Goal: Task Accomplishment & Management: Complete application form

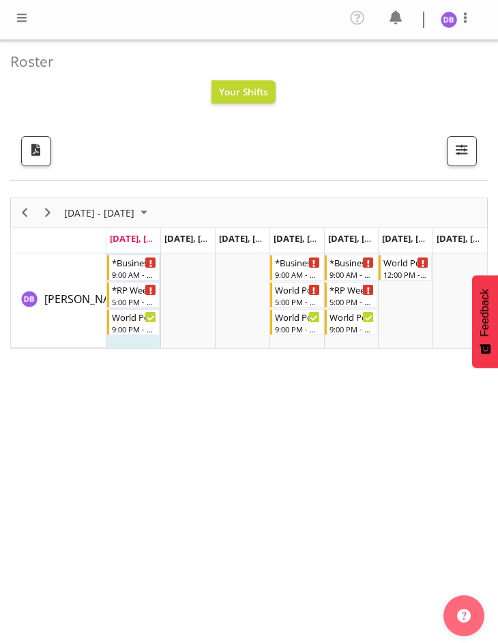
click at [22, 16] on span at bounding box center [22, 18] width 16 height 16
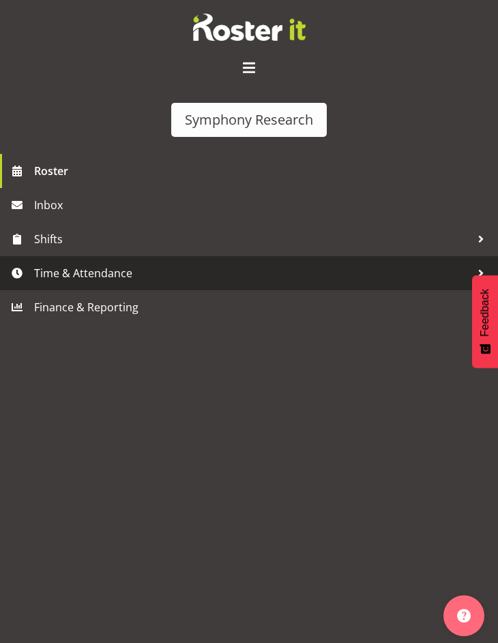
click at [74, 269] on span "Time & Attendance" at bounding box center [252, 273] width 436 height 20
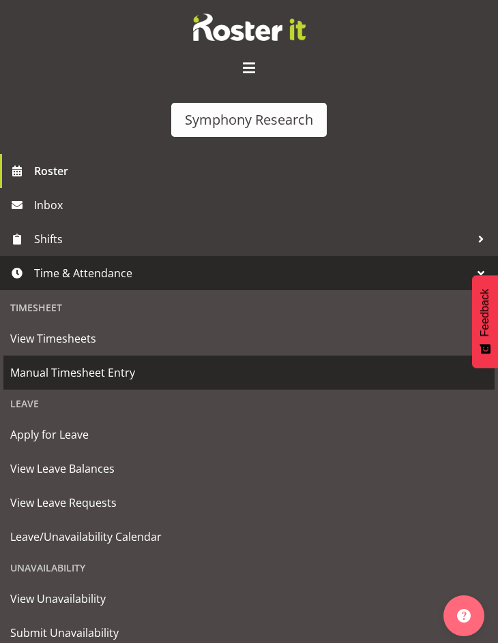
click at [78, 367] on span "Manual Timesheet Entry" at bounding box center [248, 373] width 477 height 20
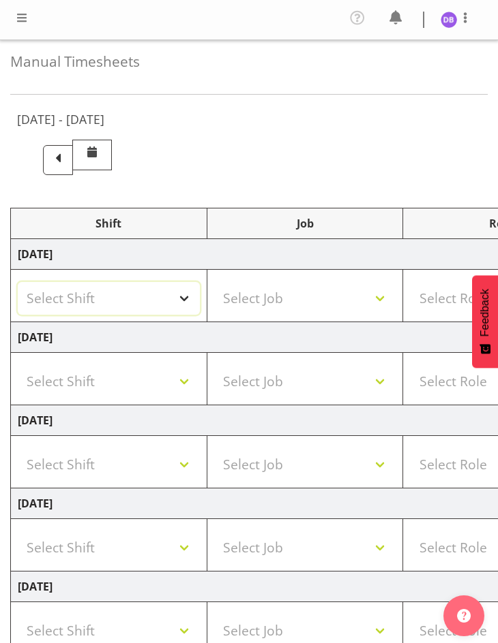
click at [184, 298] on select "Select Shift !!Weekend Residential (Roster IT Shift Label) *Business 9/10am ~ 4…" at bounding box center [109, 298] width 182 height 33
select select "26078"
click at [18, 282] on select "Select Shift !!Weekend Residential (Roster IT Shift Label) *Business 9/10am ~ 4…" at bounding box center [109, 298] width 182 height 33
click at [382, 296] on select "Select Job 550060 IF Admin 553492 World Poll Aus Wave 2 Main 2025 553493 World …" at bounding box center [305, 298] width 182 height 33
select select "10574"
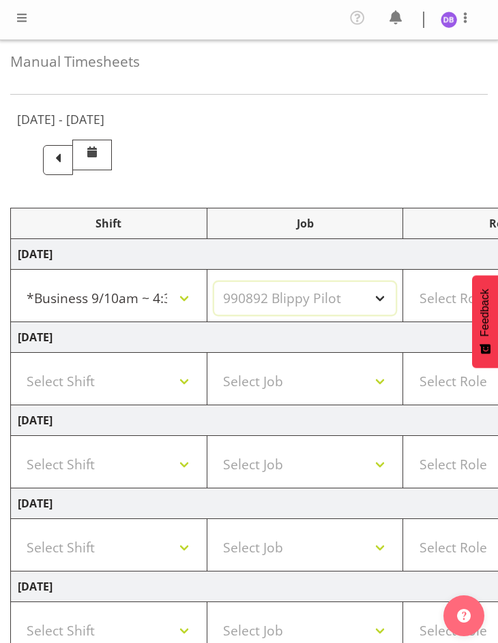
click at [214, 282] on select "Select Job 550060 IF Admin 553492 World Poll Aus Wave 2 Main 2025 553493 World …" at bounding box center [305, 298] width 182 height 33
click at [419, 295] on select "Select Role Briefing Interviewing" at bounding box center [501, 298] width 182 height 33
select select "297"
click at [410, 282] on select "Select Role Briefing Interviewing" at bounding box center [501, 298] width 182 height 33
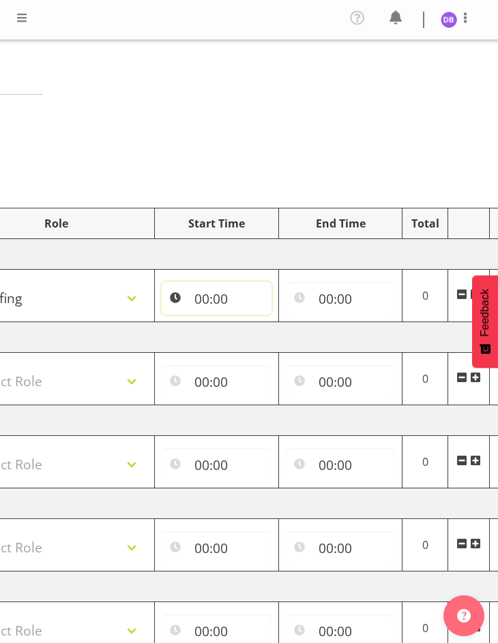
click at [215, 299] on input "00:00" at bounding box center [217, 298] width 110 height 33
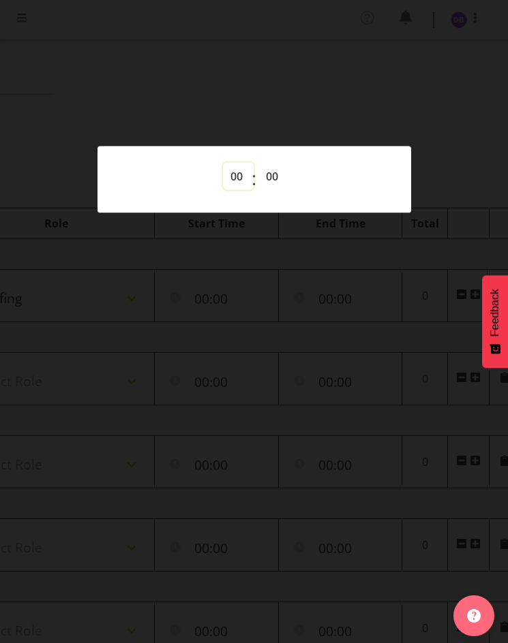
click at [239, 174] on select "00 01 02 03 04 05 06 07 08 09 10 11 12 13 14 15 16 17 18 19 20 21 22 23" at bounding box center [238, 176] width 31 height 27
select select "9"
click at [223, 163] on select "00 01 02 03 04 05 06 07 08 09 10 11 12 13 14 15 16 17 18 19 20 21 22 23" at bounding box center [238, 176] width 31 height 27
type input "09:00"
click at [270, 174] on select "00 01 02 03 04 05 06 07 08 09 10 11 12 13 14 15 16 17 18 19 20 21 22 23 24 25 2…" at bounding box center [273, 176] width 31 height 27
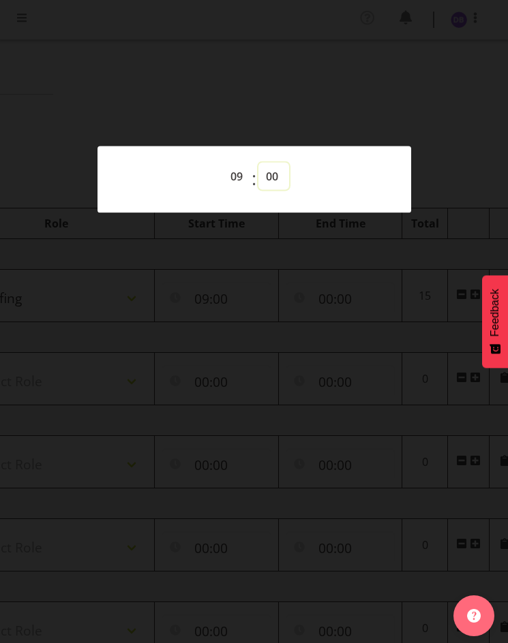
click at [271, 173] on select "00 01 02 03 04 05 06 07 08 09 10 11 12 13 14 15 16 17 18 19 20 21 22 23 24 25 2…" at bounding box center [273, 176] width 31 height 27
select select "50"
type input "09:50"
select select "58"
type input "09:58"
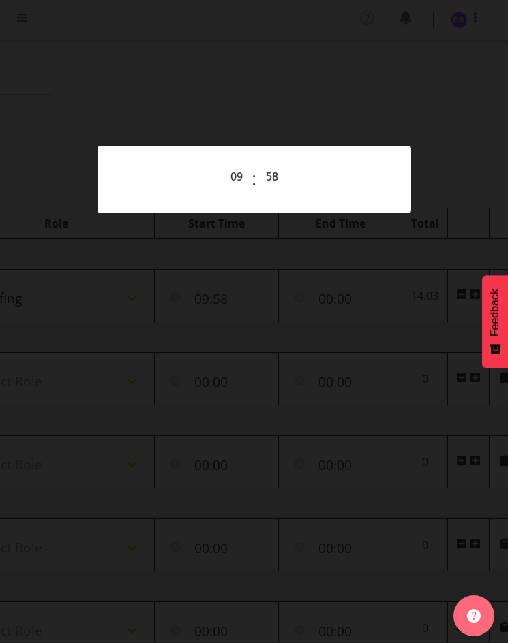
click at [361, 119] on div at bounding box center [254, 321] width 508 height 643
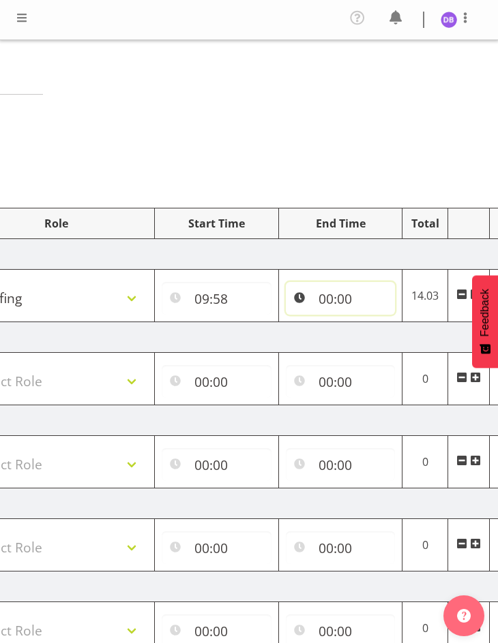
click at [338, 297] on input "00:00" at bounding box center [341, 298] width 110 height 33
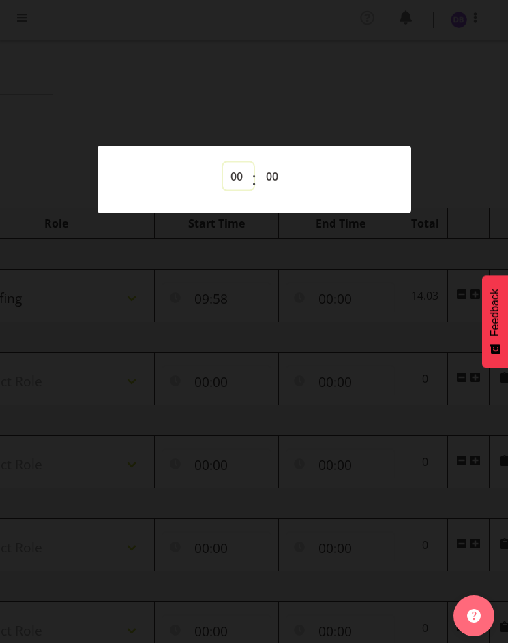
click at [239, 176] on select "00 01 02 03 04 05 06 07 08 09 10 11 12 13 14 15 16 17 18 19 20 21 22 23" at bounding box center [238, 176] width 31 height 27
select select "10"
click at [269, 174] on select "00 01 02 03 04 05 06 07 08 09 10 11 12 13 14 15 16 17 18 19 20 21 22 23 24 25 2…" at bounding box center [273, 176] width 31 height 27
type input "10:00"
select select "1"
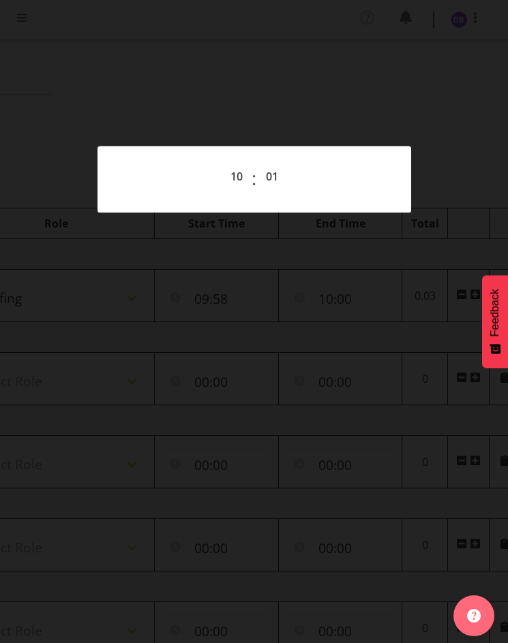
type input "10:01"
click at [288, 99] on div at bounding box center [254, 321] width 508 height 643
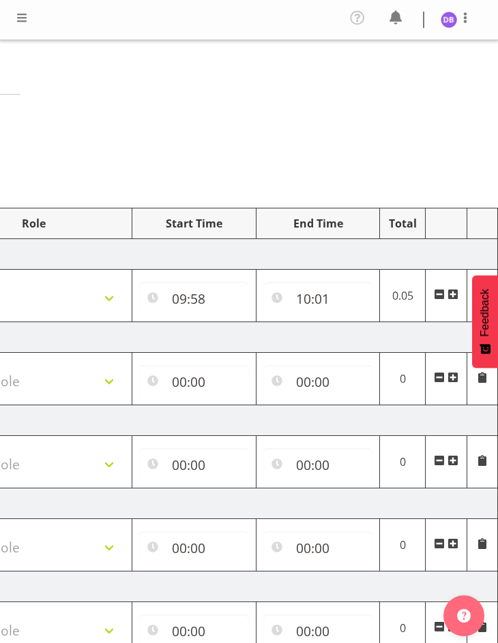
click at [455, 293] on span at bounding box center [452, 294] width 11 height 11
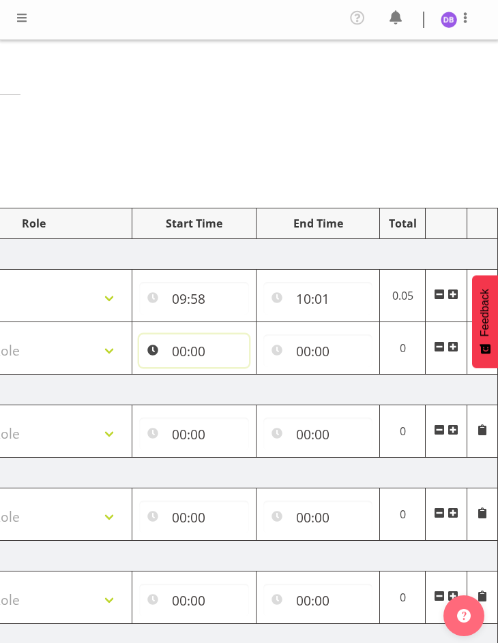
click at [180, 350] on input "00:00" at bounding box center [194, 351] width 110 height 33
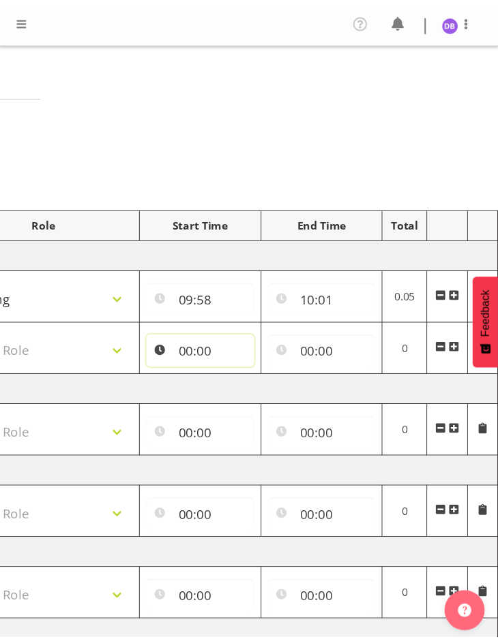
scroll to position [0, 457]
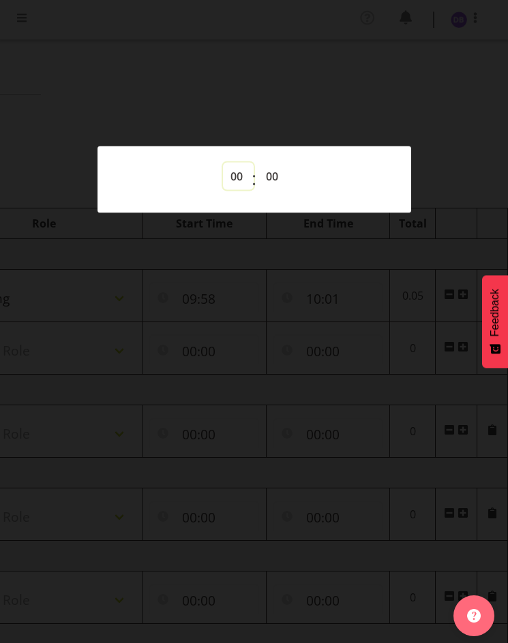
click at [237, 174] on select "00 01 02 03 04 05 06 07 08 09 10 11 12 13 14 15 16 17 18 19 20 21 22 23" at bounding box center [238, 176] width 31 height 27
select select "10"
click at [223, 163] on select "00 01 02 03 04 05 06 07 08 09 10 11 12 13 14 15 16 17 18 19 20 21 22 23" at bounding box center [238, 176] width 31 height 27
type input "10:00"
click at [272, 174] on select "00 01 02 03 04 05 06 07 08 09 10 11 12 13 14 15 16 17 18 19 20 21 22 23 24 25 2…" at bounding box center [273, 176] width 31 height 27
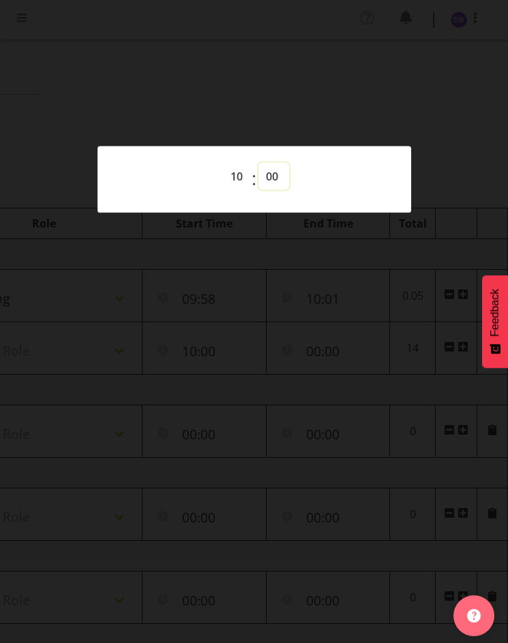
select select "1"
click at [258, 163] on select "00 01 02 03 04 05 06 07 08 09 10 11 12 13 14 15 16 17 18 19 20 21 22 23 24 25 2…" at bounding box center [273, 176] width 31 height 27
type input "10:01"
click at [420, 107] on div at bounding box center [254, 321] width 508 height 643
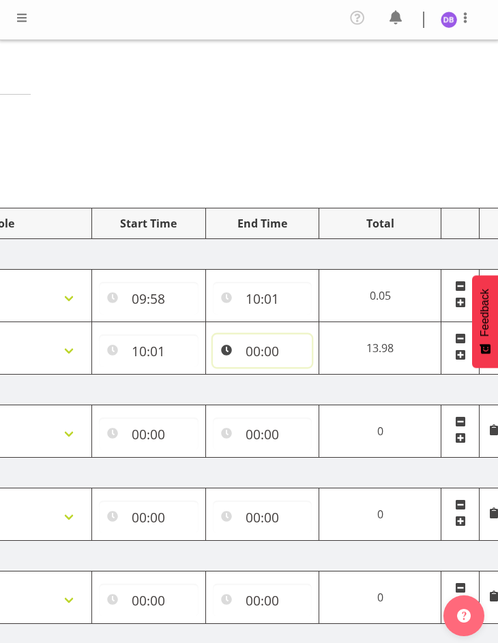
click at [260, 348] on input "00:00" at bounding box center [263, 351] width 100 height 33
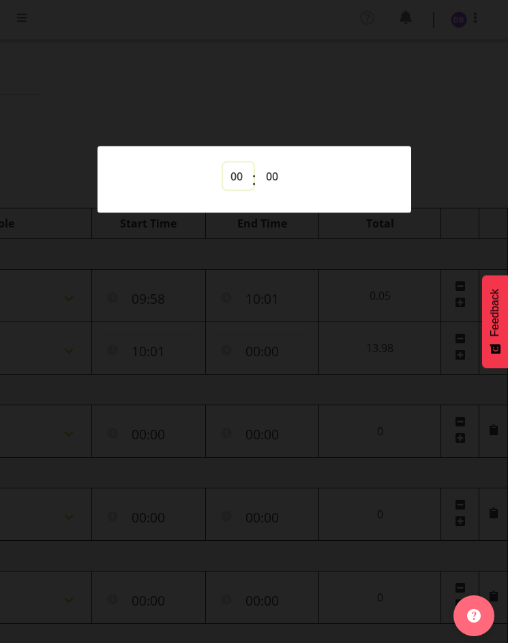
click at [235, 175] on select "00 01 02 03 04 05 06 07 08 09 10 11 12 13 14 15 16 17 18 19 20 21 22 23" at bounding box center [238, 176] width 31 height 27
select select "14"
click at [223, 163] on select "00 01 02 03 04 05 06 07 08 09 10 11 12 13 14 15 16 17 18 19 20 21 22 23" at bounding box center [238, 176] width 31 height 27
type input "14:00"
click at [322, 93] on div at bounding box center [254, 321] width 508 height 643
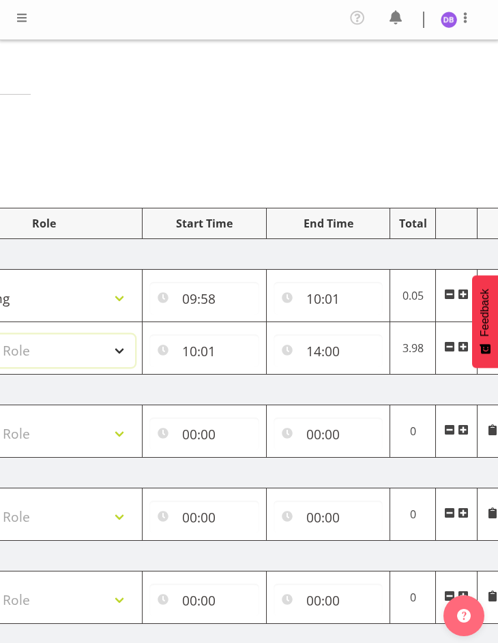
click at [123, 346] on select "Select Role Briefing Interviewing" at bounding box center [44, 351] width 182 height 33
select select "47"
click at [0, 335] on select "Select Role Briefing Interviewing" at bounding box center [44, 351] width 182 height 33
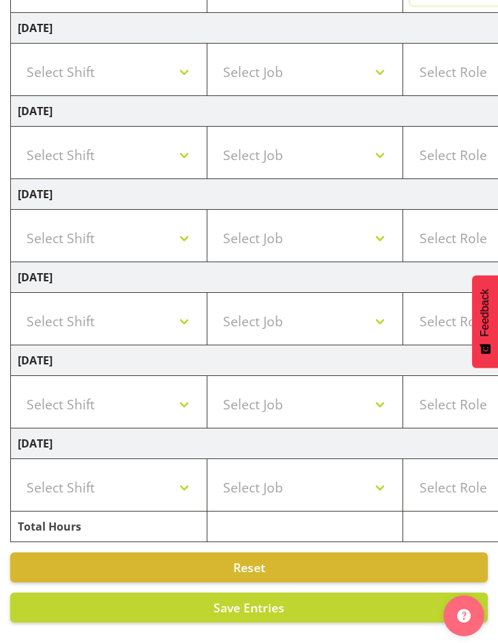
scroll to position [0, 0]
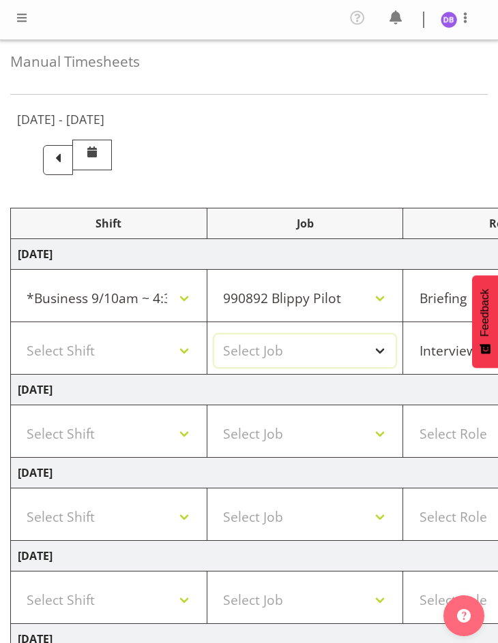
click at [380, 347] on select "Select Job 550060 IF Admin 553492 World Poll Aus Wave 2 Main 2025 553493 World …" at bounding box center [305, 351] width 182 height 33
select select "10585"
click at [214, 335] on select "Select Job 550060 IF Admin 553492 World Poll Aus Wave 2 Main 2025 553493 World …" at bounding box center [305, 351] width 182 height 33
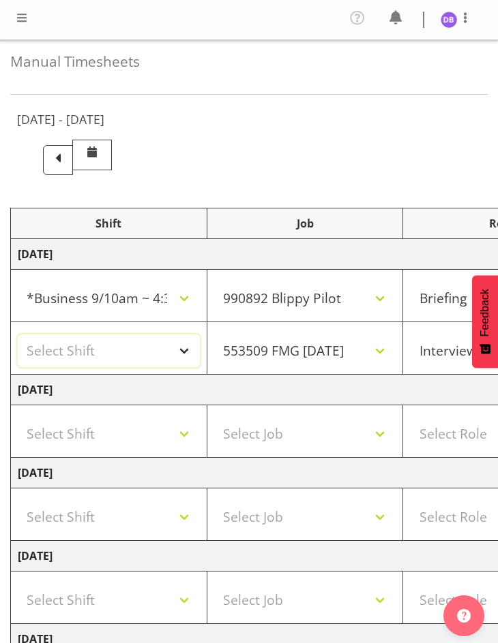
drag, startPoint x: 188, startPoint y: 346, endPoint x: 188, endPoint y: 335, distance: 11.6
click at [188, 346] on select "Select Shift !!Weekend Residential (Roster IT Shift Label) *Business 9/10am ~ 4…" at bounding box center [109, 351] width 182 height 33
select select "26078"
click at [18, 335] on select "Select Shift !!Weekend Residential (Roster IT Shift Label) *Business 9/10am ~ 4…" at bounding box center [109, 351] width 182 height 33
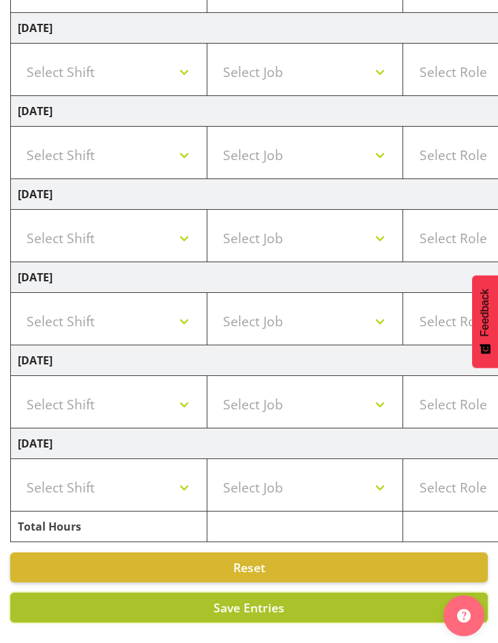
drag, startPoint x: 277, startPoint y: 590, endPoint x: 283, endPoint y: 583, distance: 8.7
click at [277, 600] on span "Save Entries" at bounding box center [248, 608] width 71 height 16
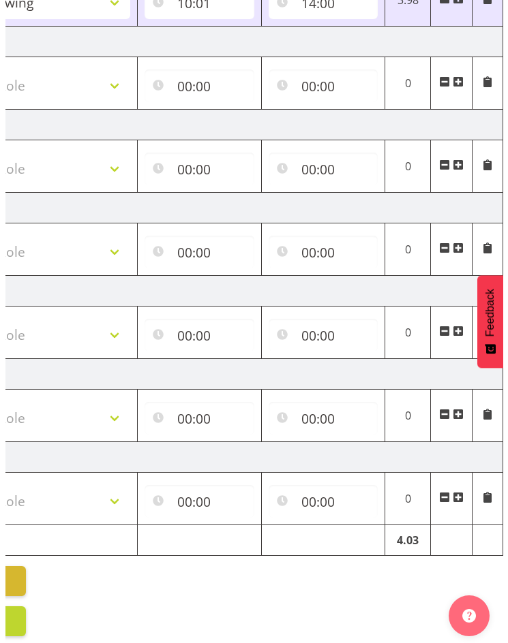
scroll to position [0, 0]
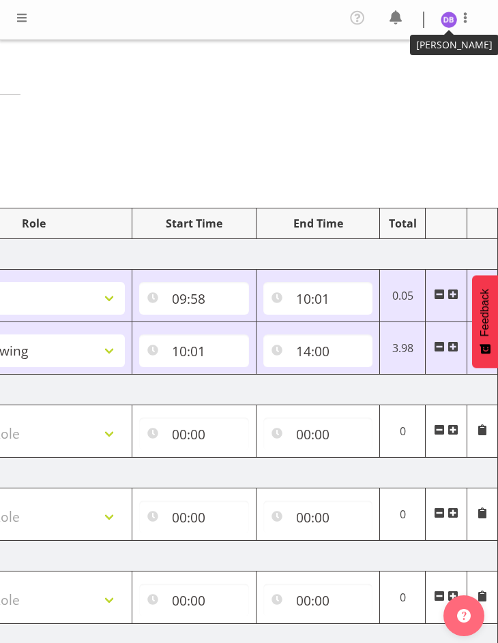
click at [449, 19] on img at bounding box center [448, 20] width 16 height 16
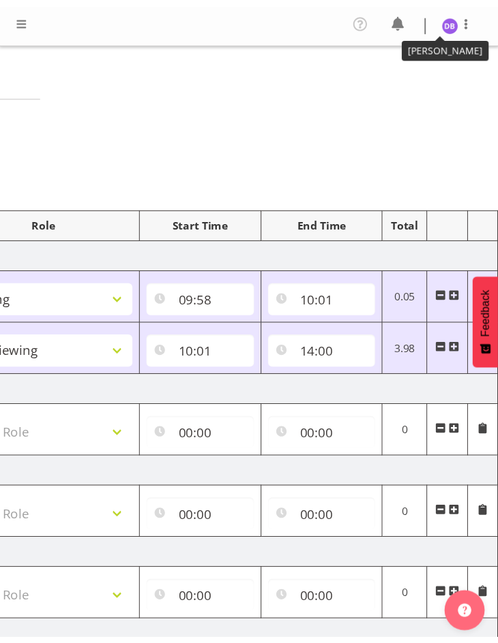
scroll to position [0, 457]
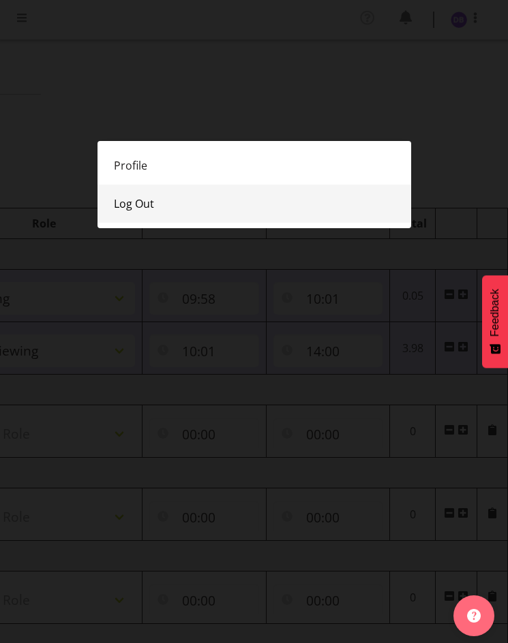
click at [136, 200] on link "Log Out" at bounding box center [254, 204] width 314 height 38
